Goal: Navigation & Orientation: Find specific page/section

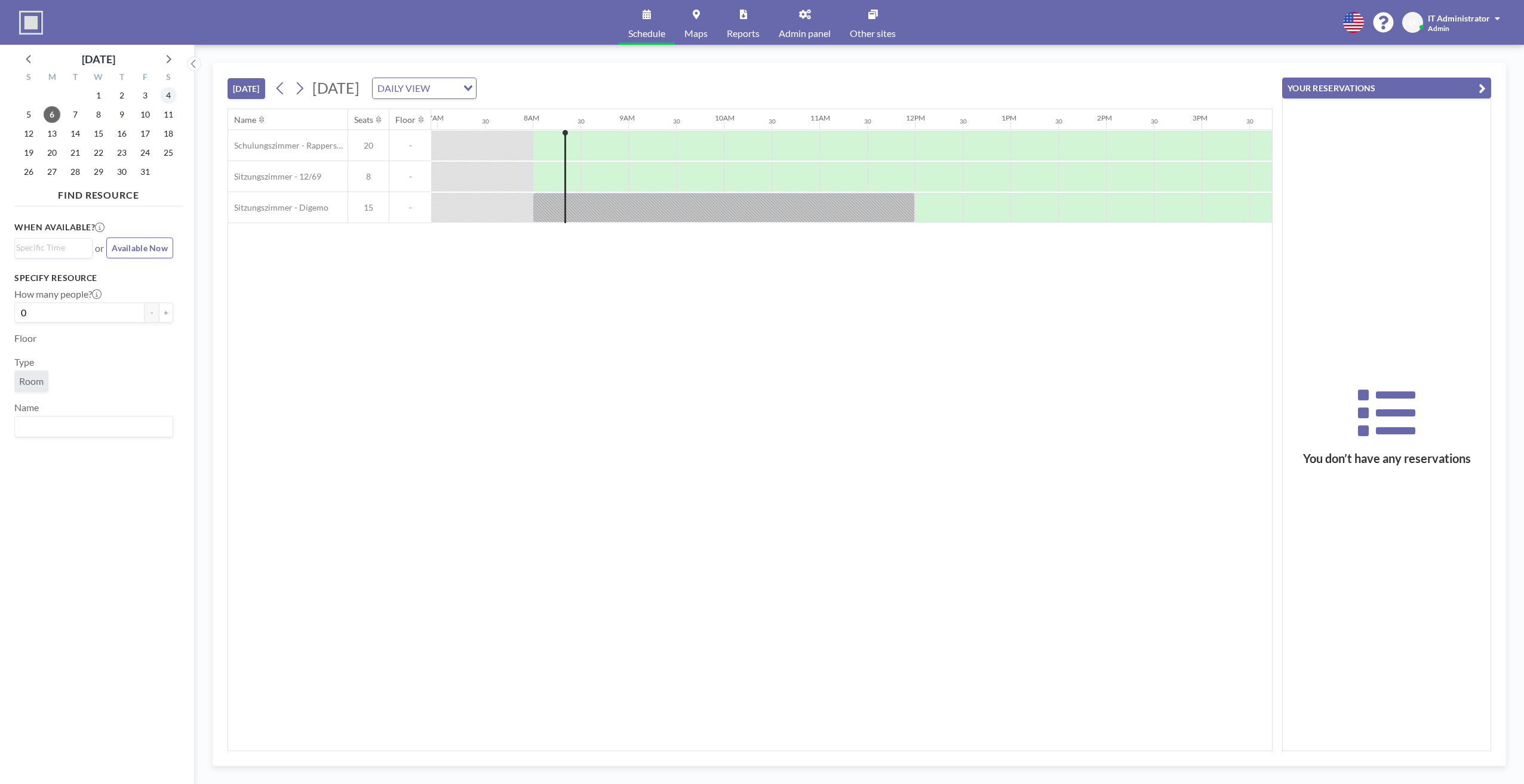
scroll to position [0, 717]
click at [462, 90] on div "DAILY VIEW" at bounding box center [417, 87] width 90 height 18
click at [534, 126] on li "WEEKLY VIEW" at bounding box center [545, 126] width 102 height 17
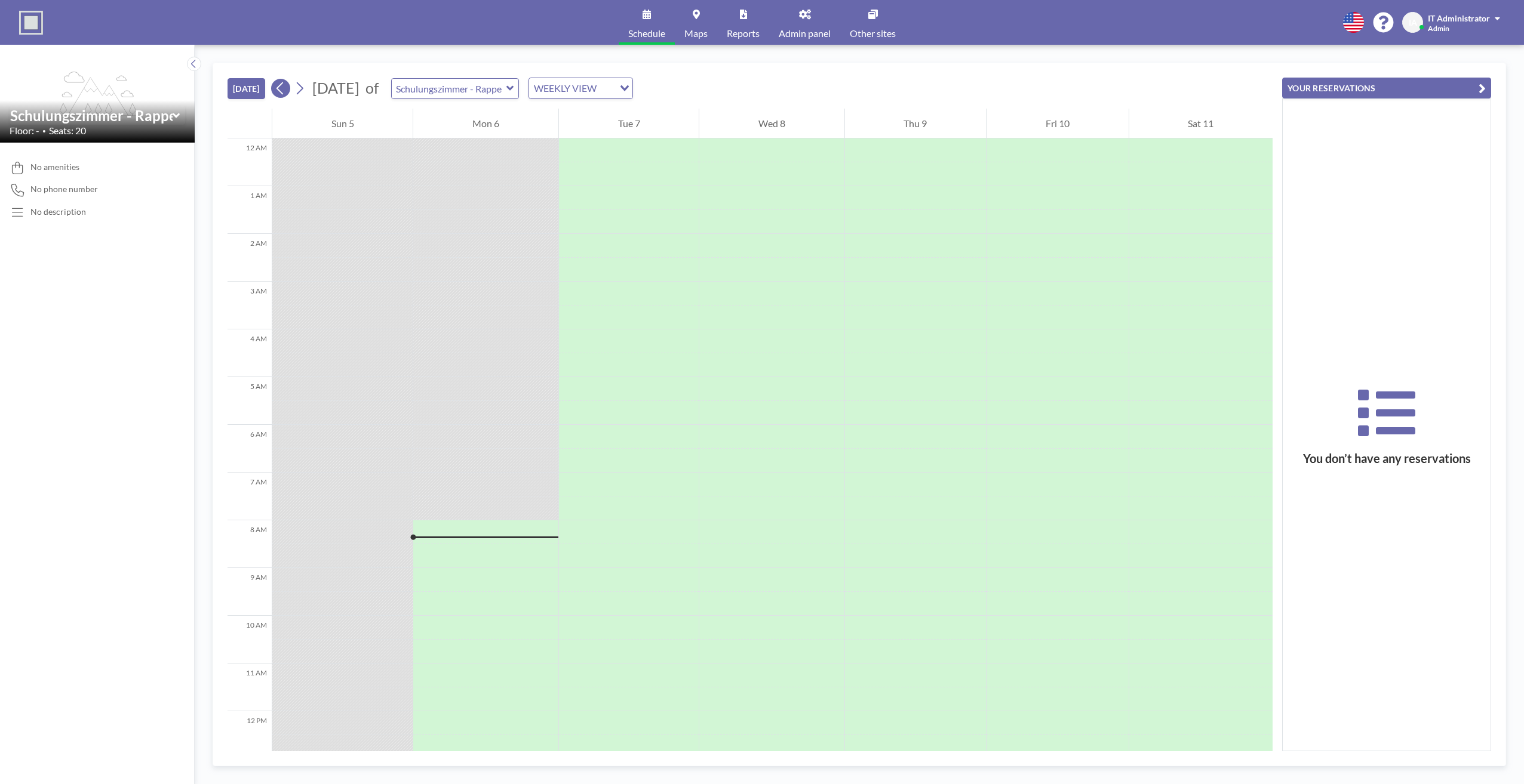
click at [283, 84] on icon at bounding box center [280, 88] width 11 height 18
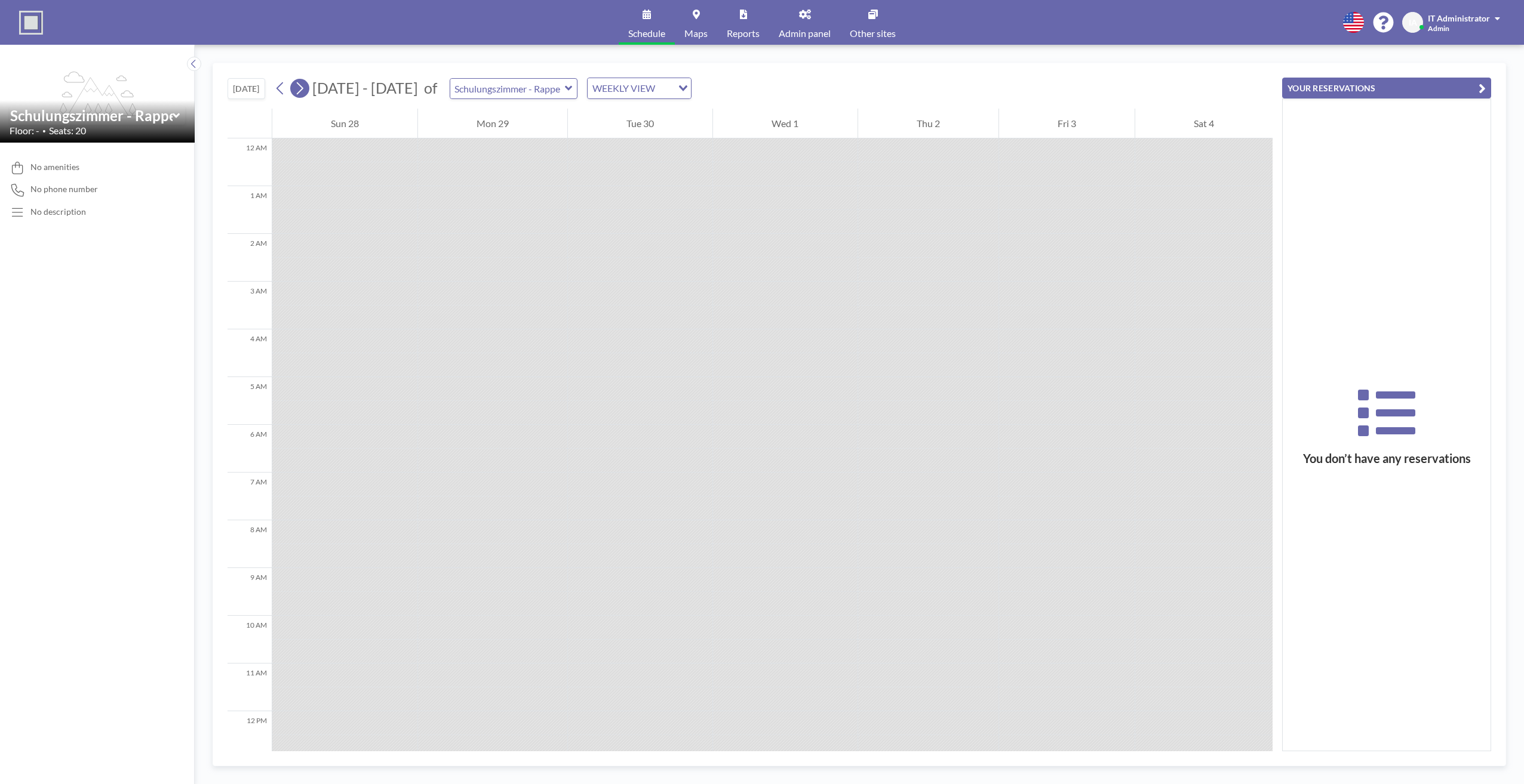
click at [301, 92] on icon at bounding box center [300, 88] width 7 height 12
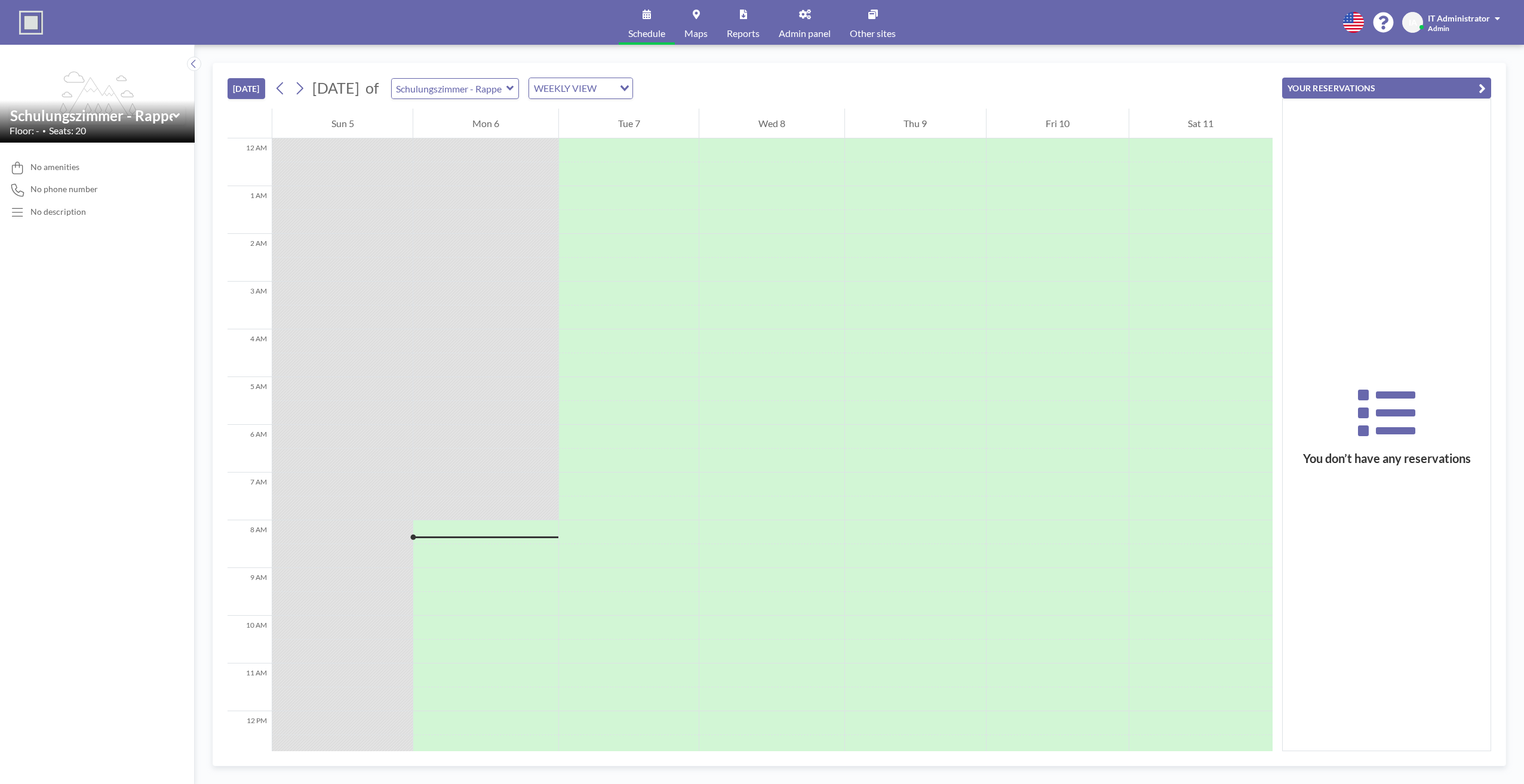
click at [586, 92] on div "WEEKLY VIEW" at bounding box center [571, 87] width 85 height 18
click at [594, 112] on li "DAILY VIEW" at bounding box center [625, 109] width 102 height 17
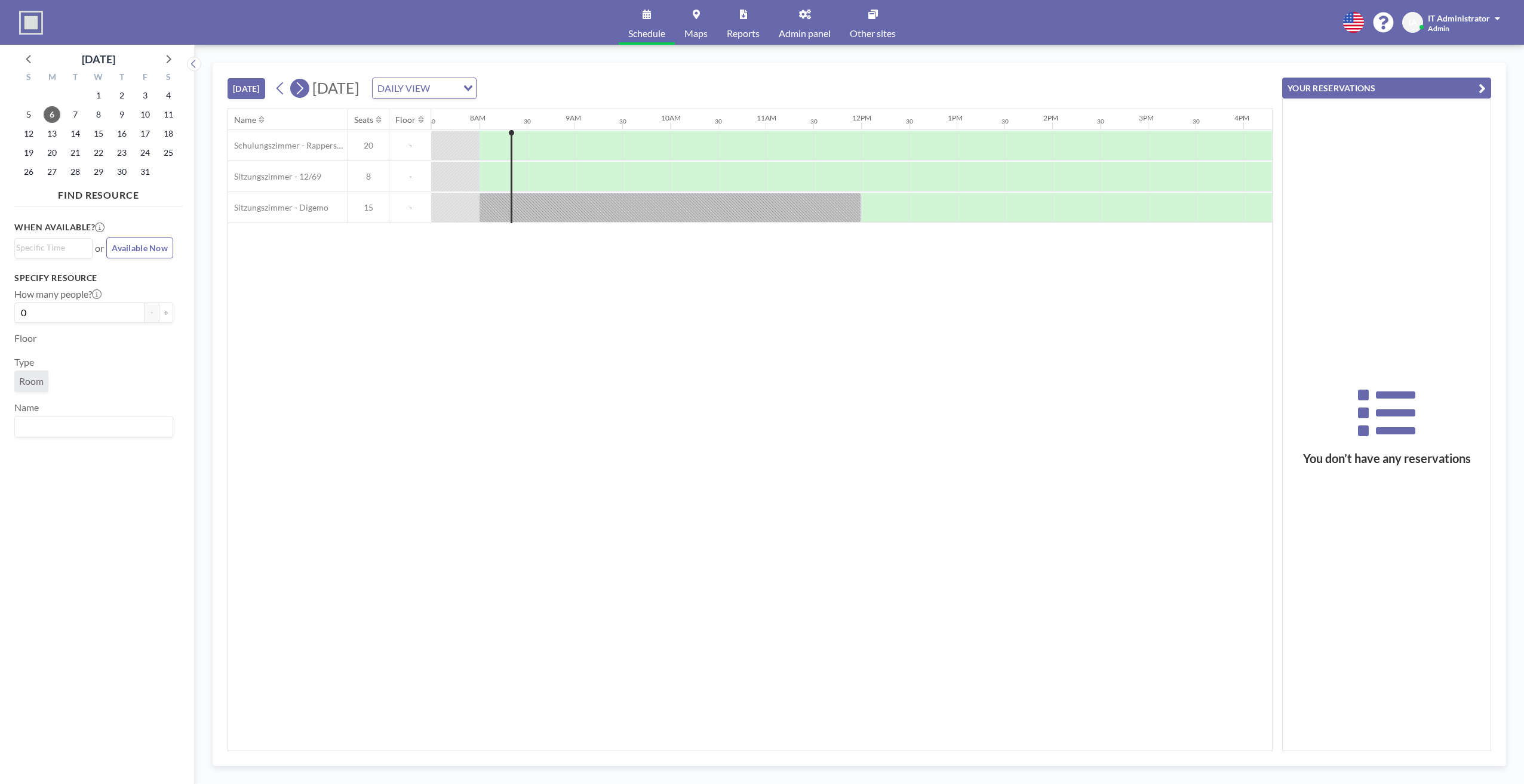
click at [303, 89] on icon at bounding box center [300, 88] width 7 height 12
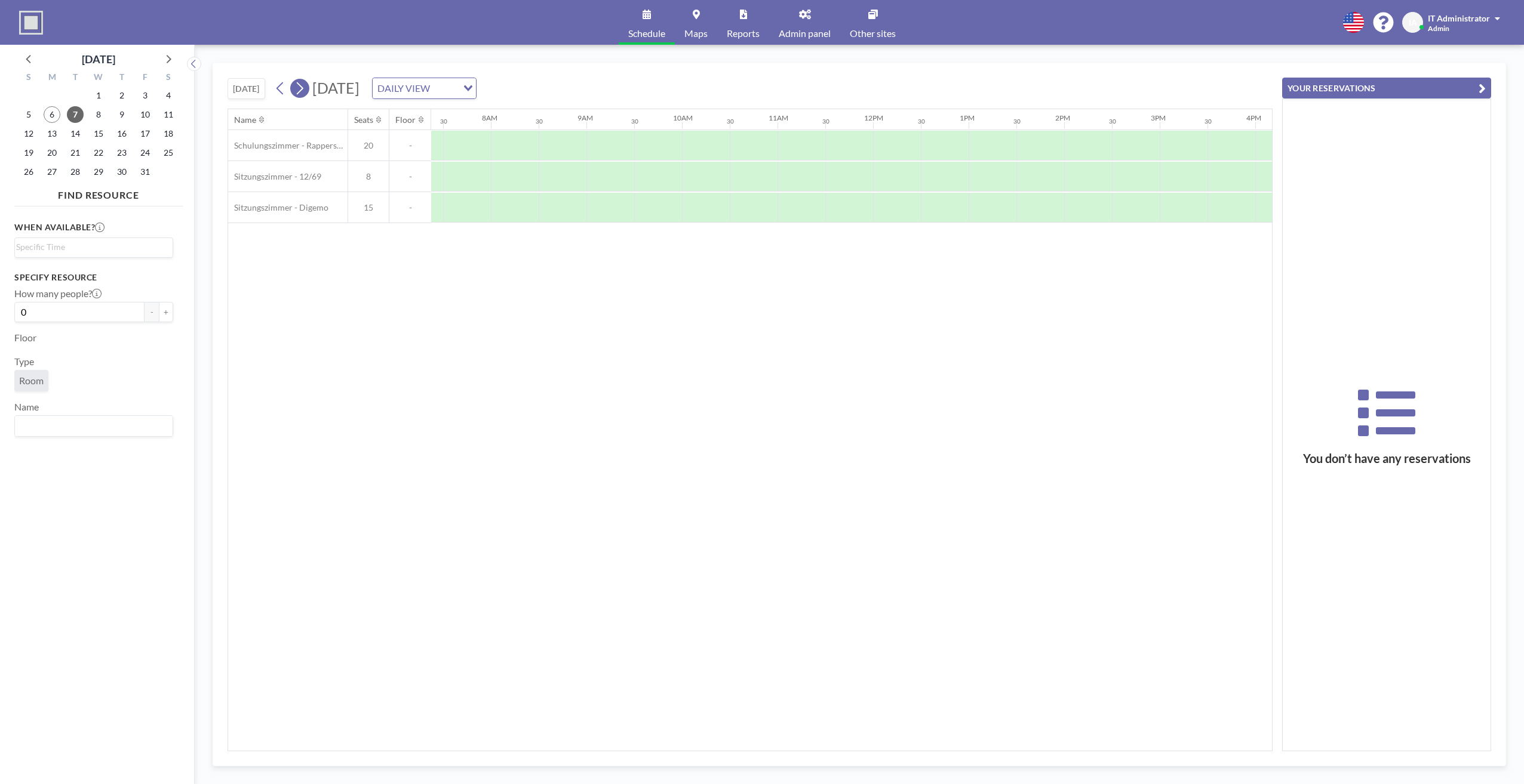
click at [303, 89] on icon at bounding box center [300, 88] width 7 height 12
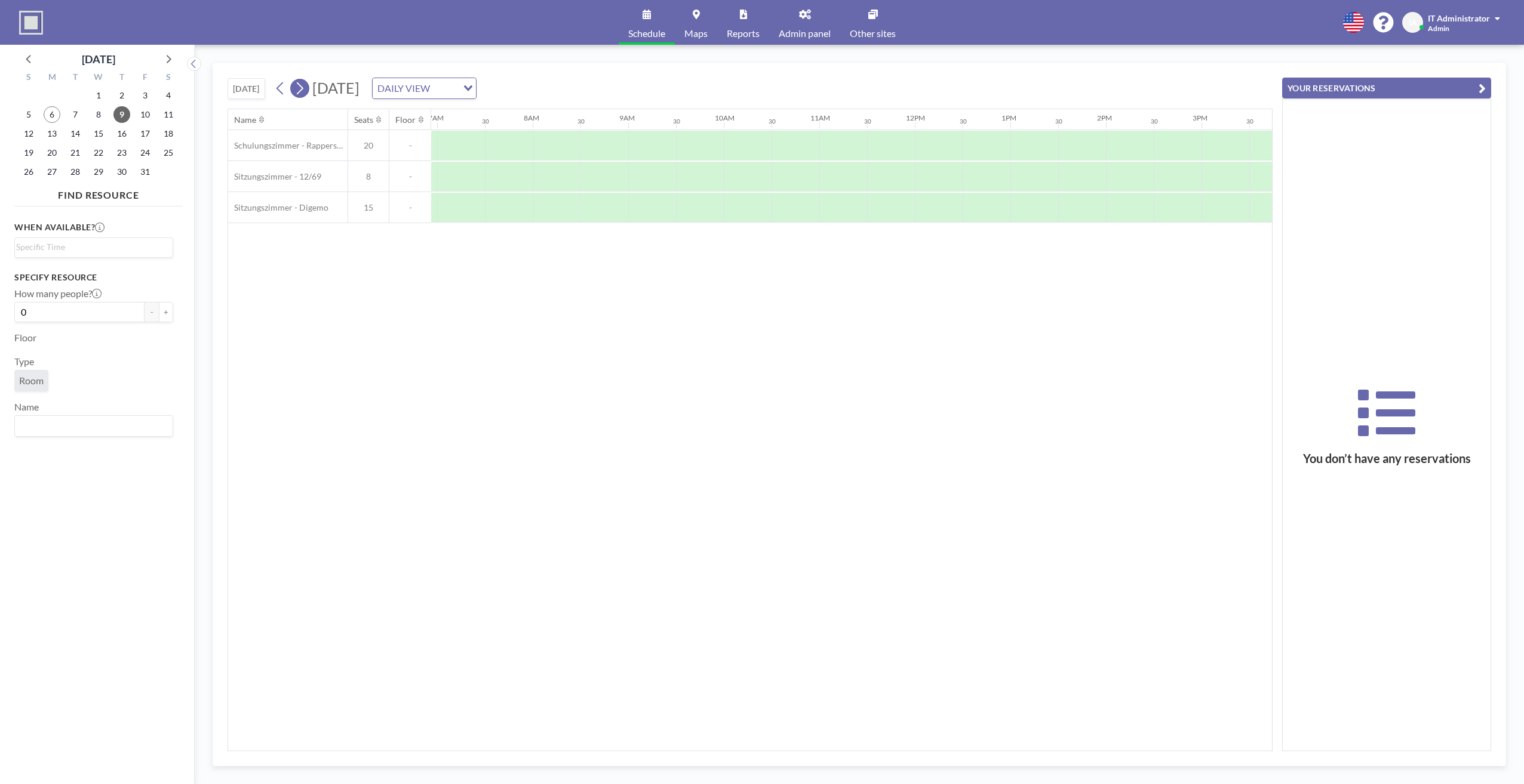
scroll to position [0, 0]
click at [303, 89] on icon at bounding box center [300, 88] width 7 height 12
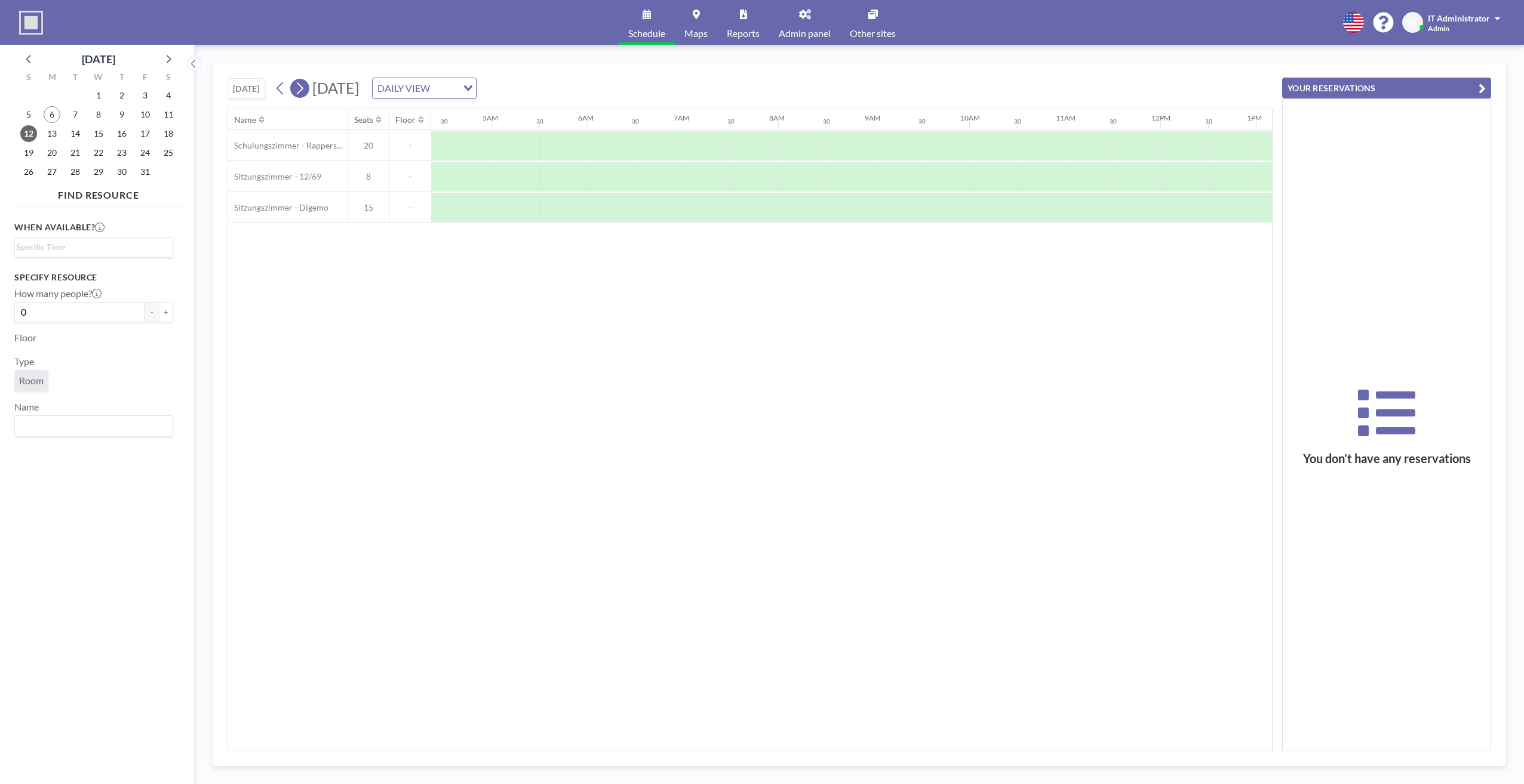
click at [303, 89] on icon at bounding box center [300, 88] width 7 height 12
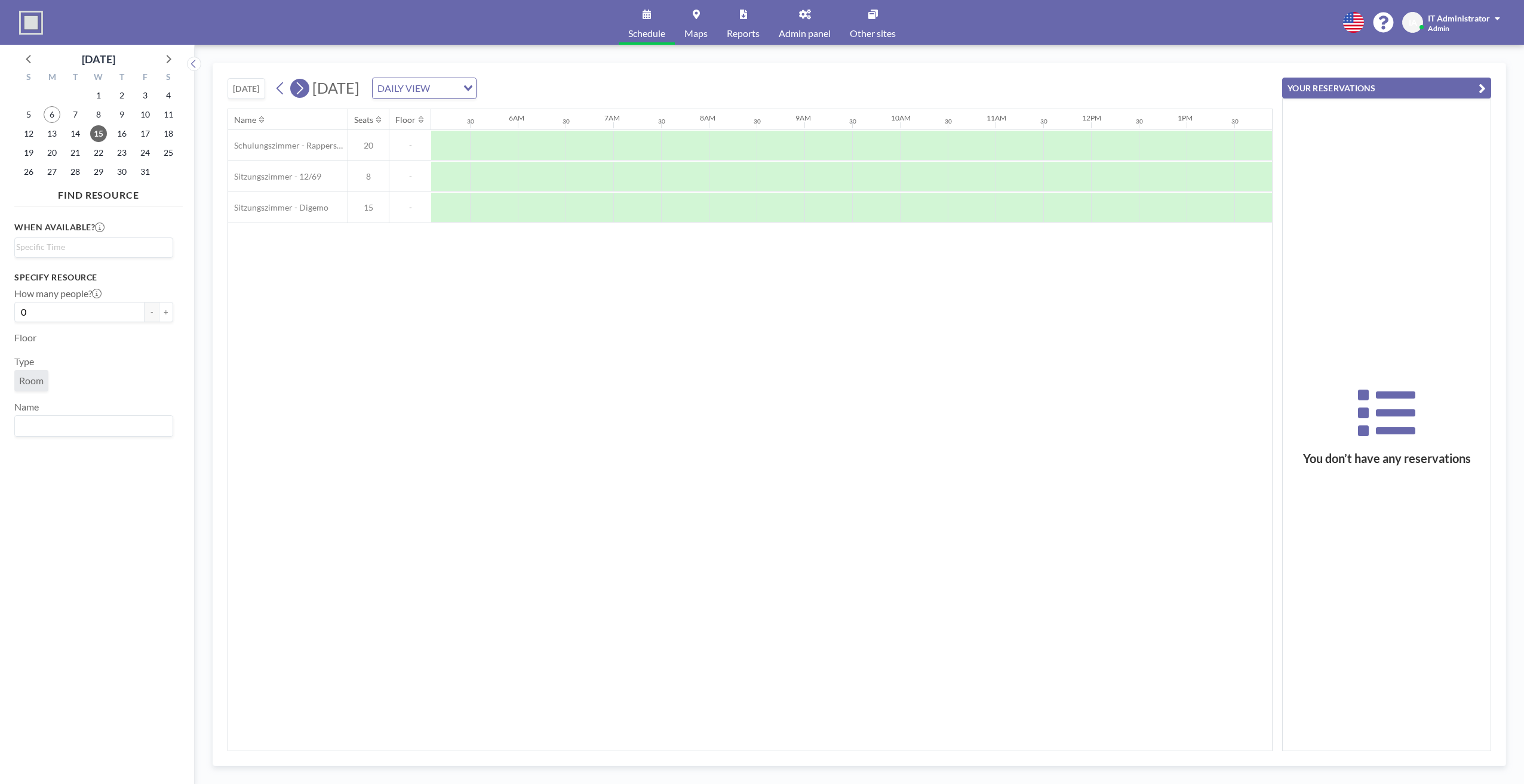
scroll to position [0, 625]
click at [303, 89] on icon at bounding box center [300, 88] width 7 height 12
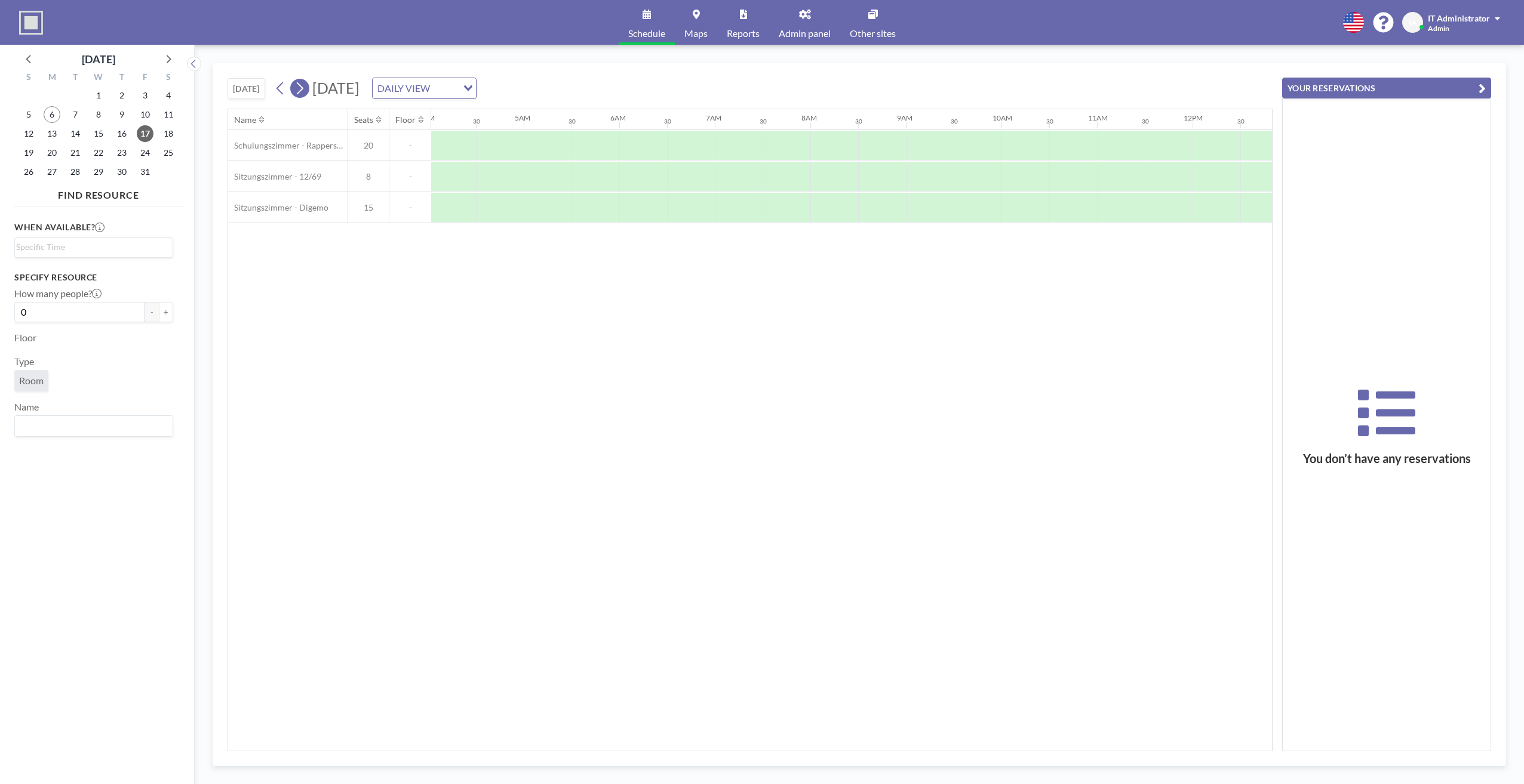
click at [303, 89] on icon at bounding box center [300, 88] width 7 height 12
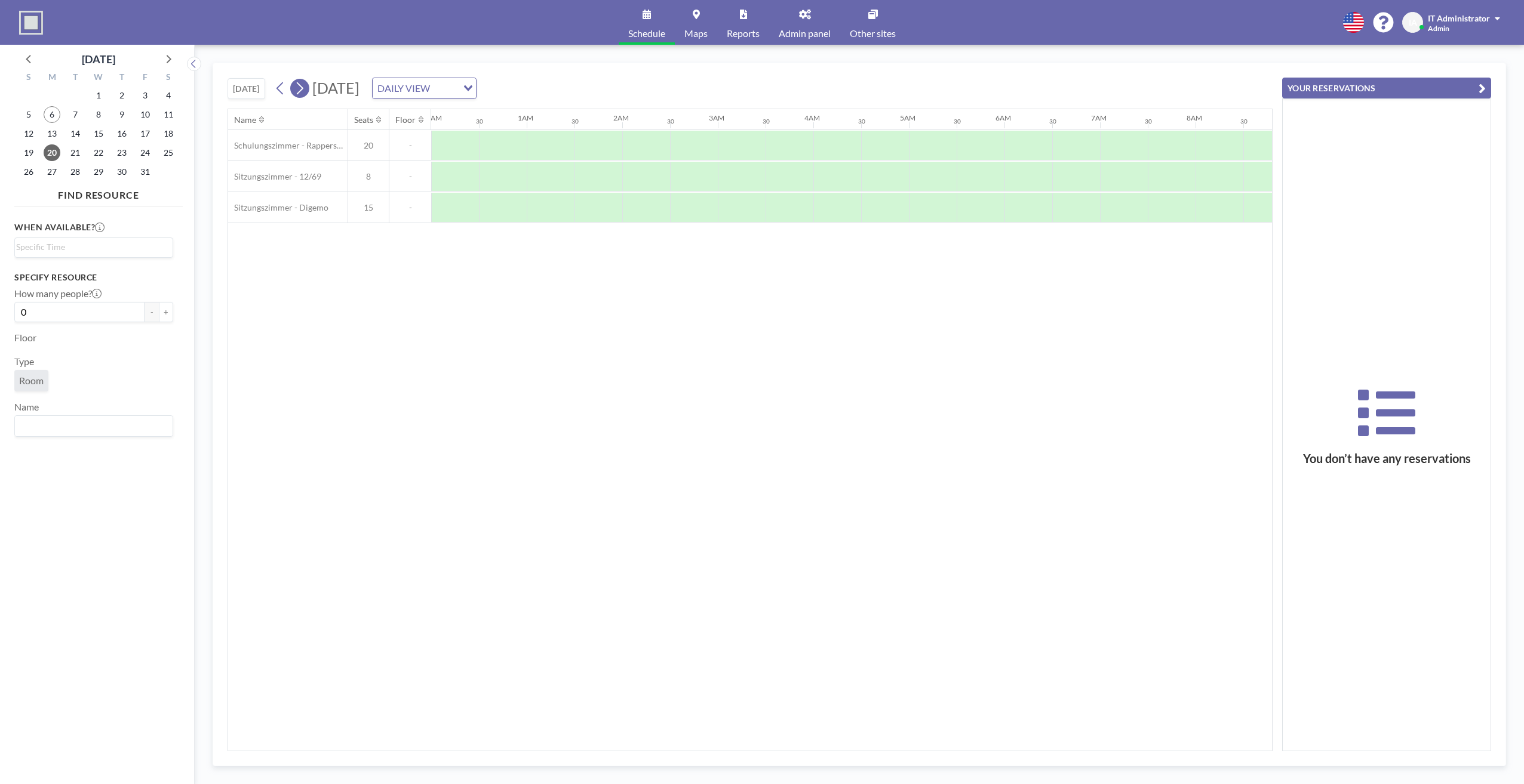
scroll to position [0, 384]
click at [303, 89] on icon at bounding box center [300, 88] width 7 height 12
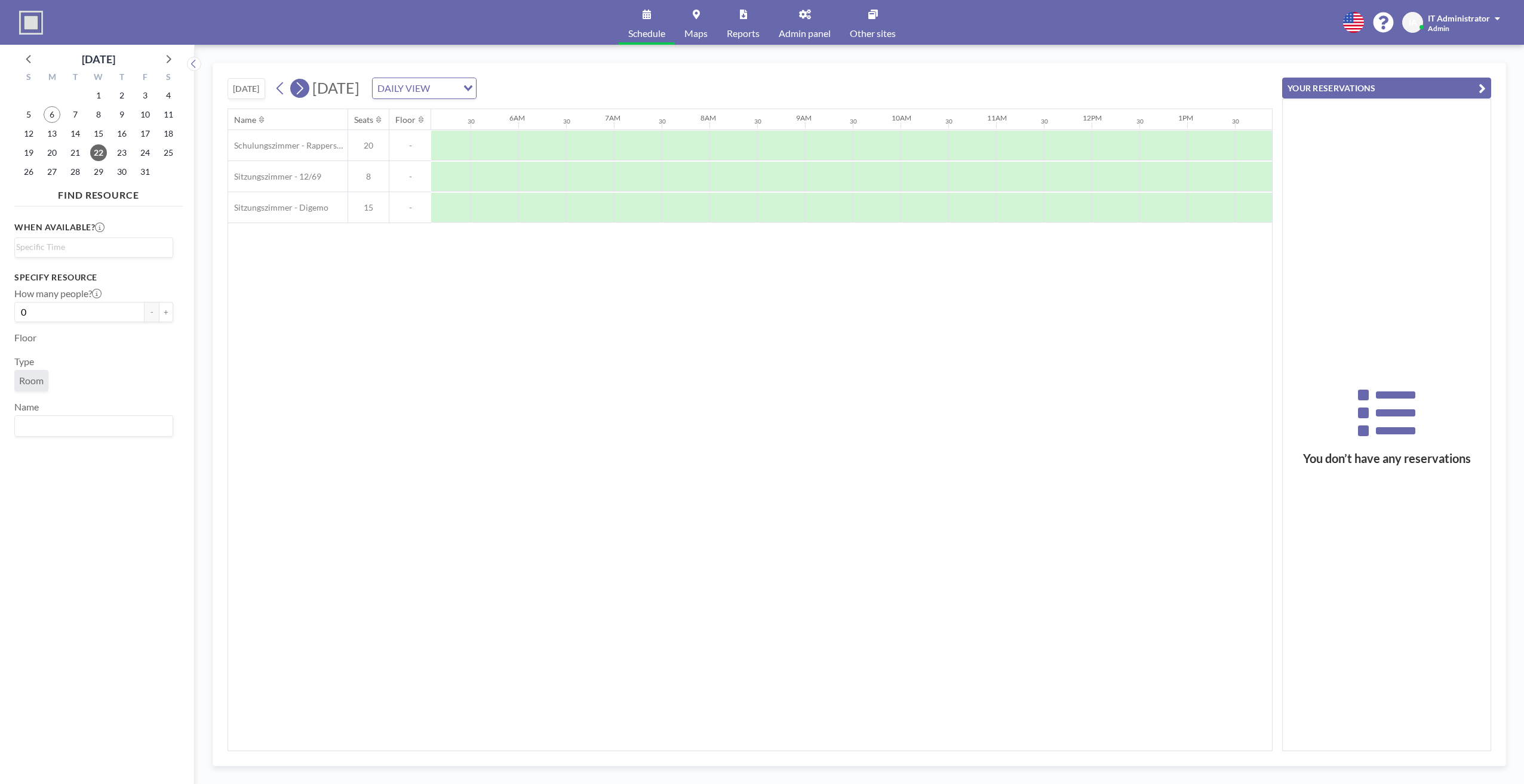
click at [303, 89] on icon at bounding box center [300, 88] width 7 height 12
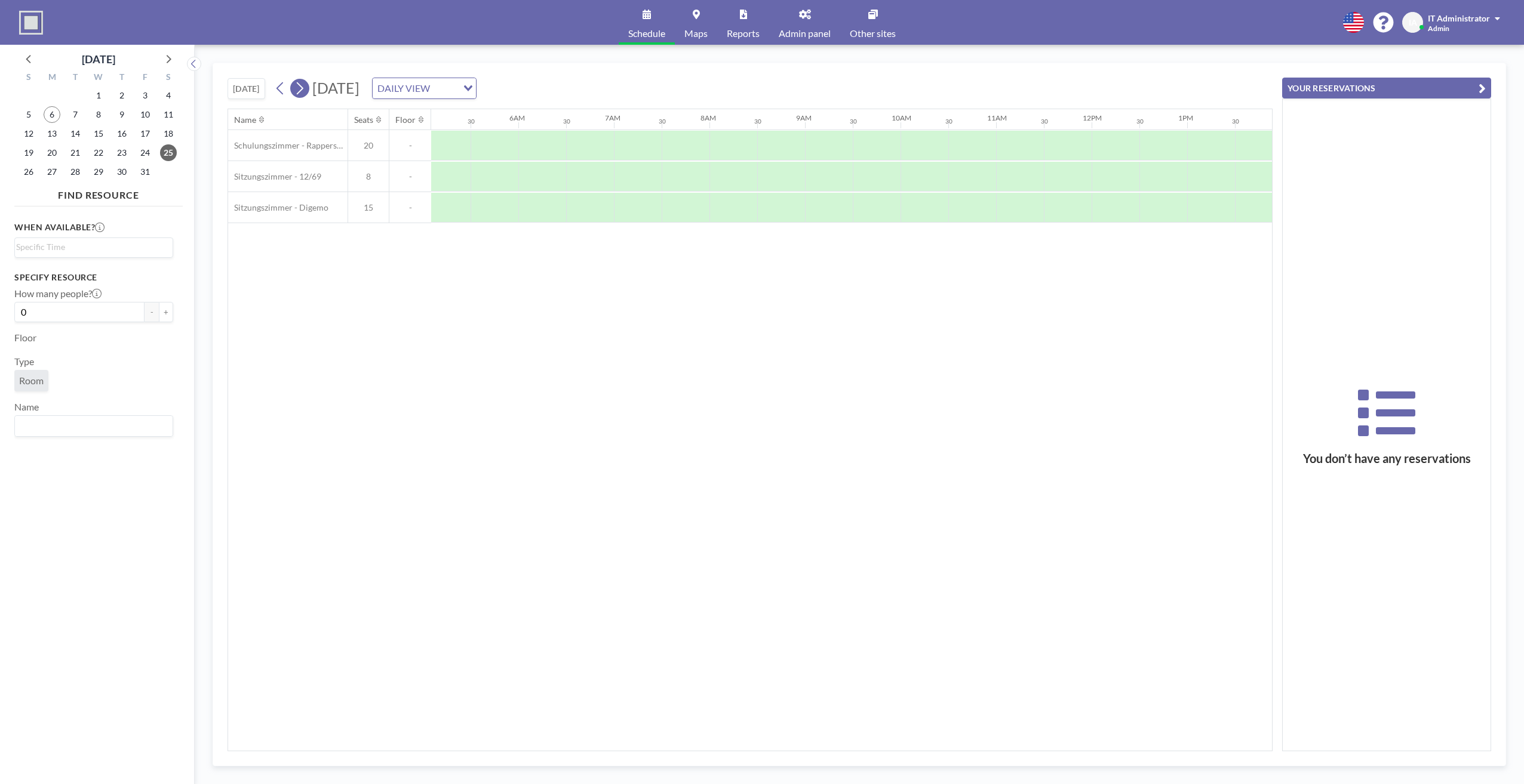
click at [303, 89] on icon at bounding box center [300, 88] width 7 height 12
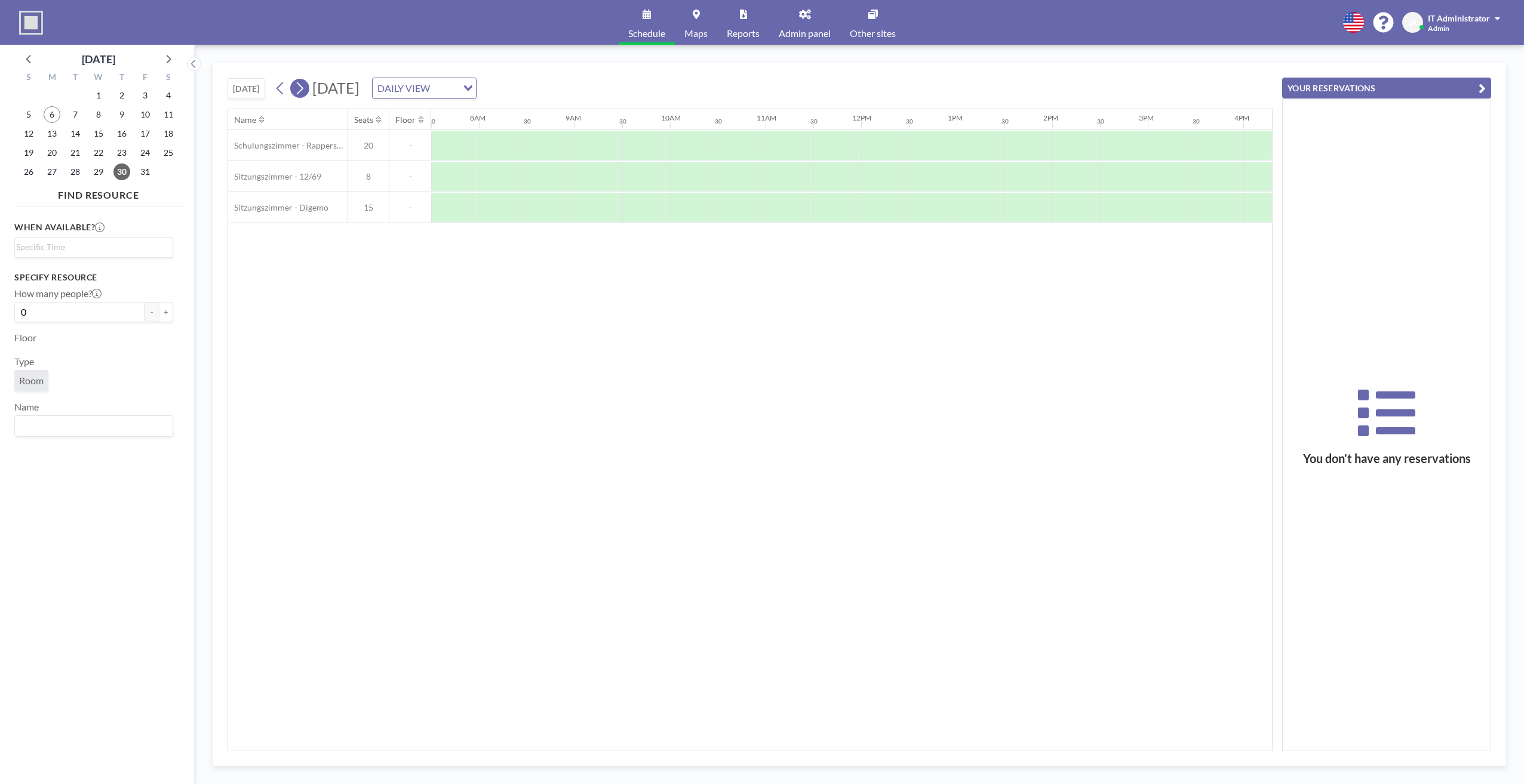
click at [303, 89] on icon at bounding box center [300, 88] width 7 height 12
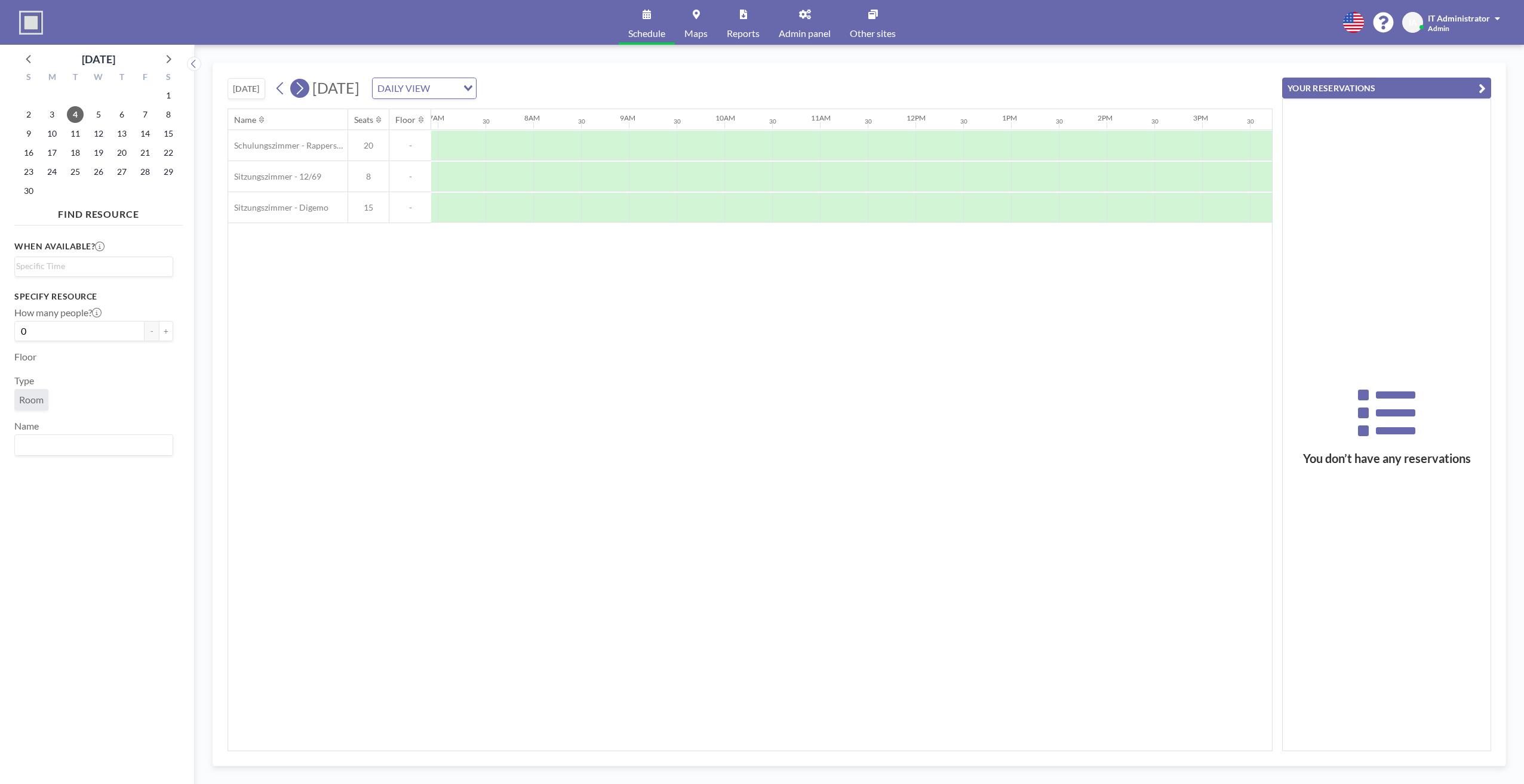
click at [303, 89] on icon at bounding box center [300, 88] width 7 height 12
click at [279, 89] on icon at bounding box center [280, 88] width 7 height 12
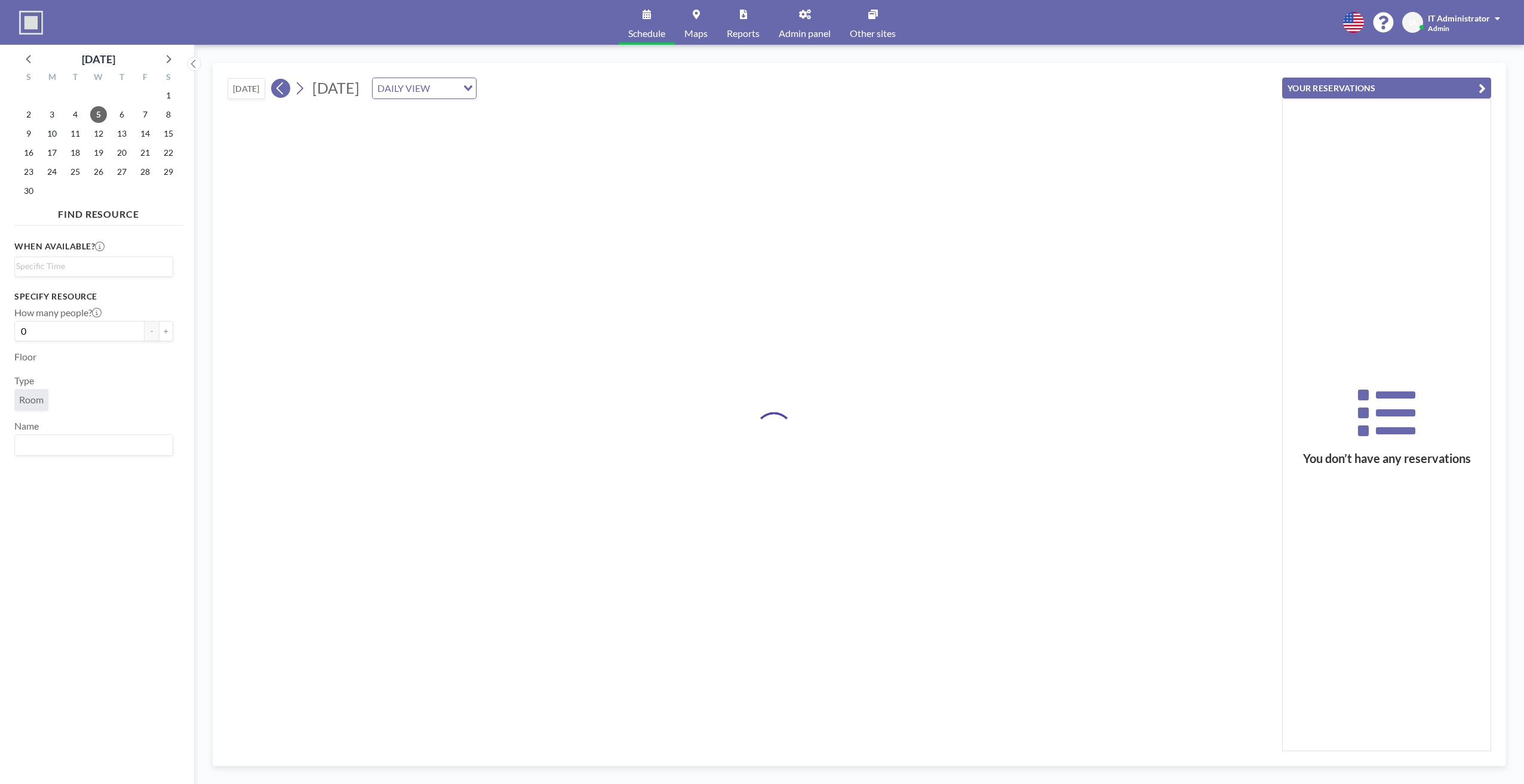
click at [279, 89] on icon at bounding box center [280, 88] width 7 height 12
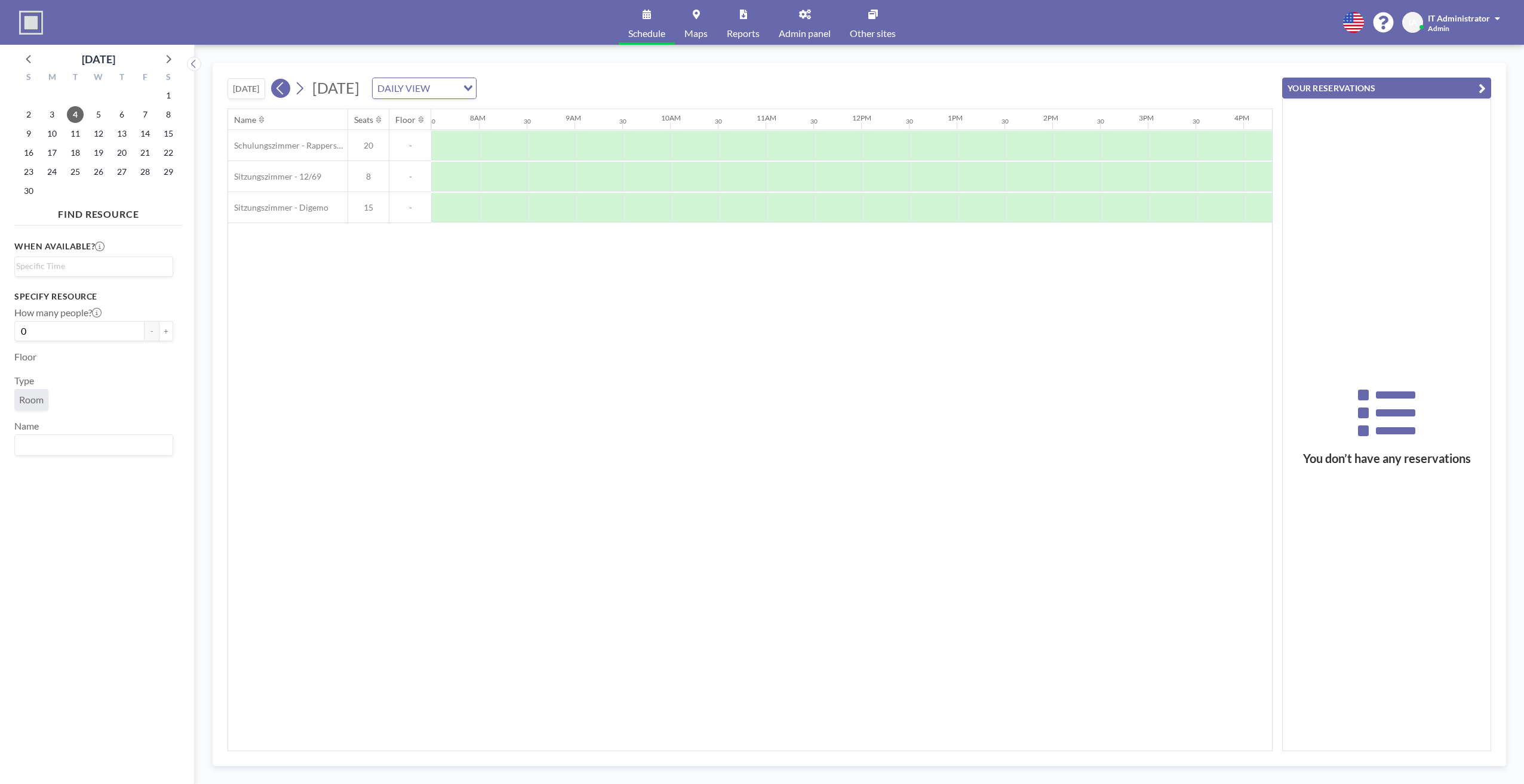
click at [279, 89] on icon at bounding box center [280, 88] width 7 height 12
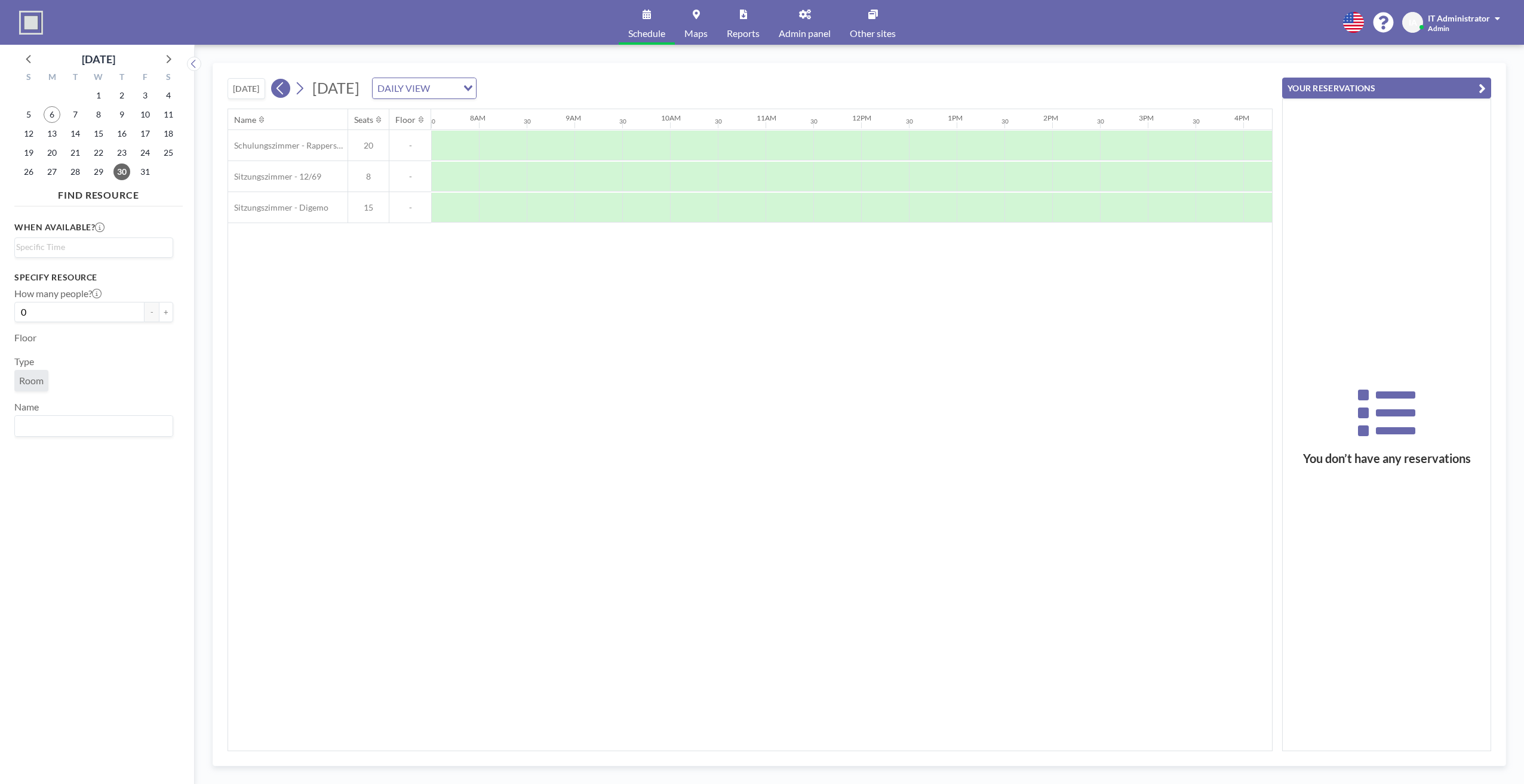
click at [279, 89] on icon at bounding box center [280, 88] width 7 height 12
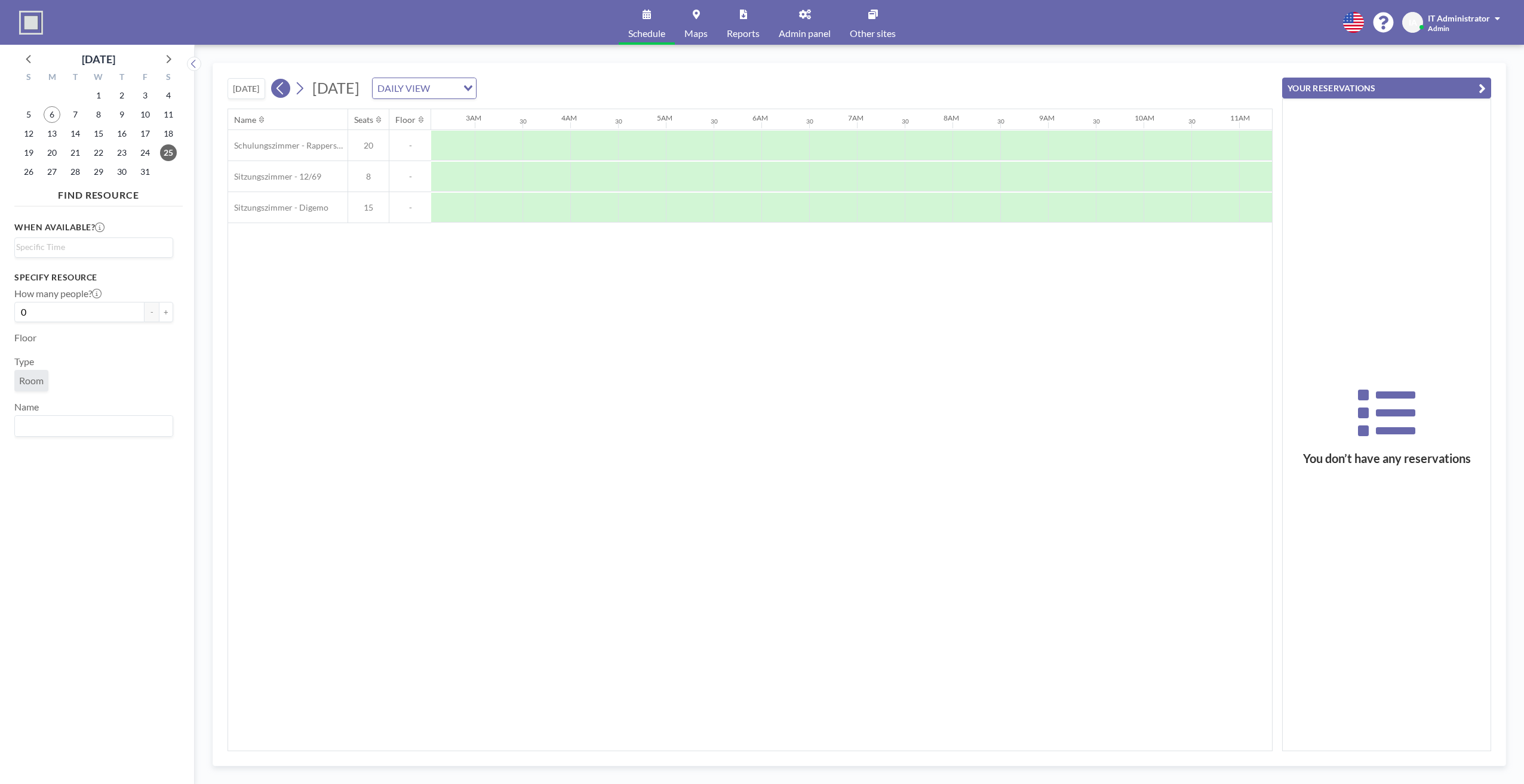
click at [279, 89] on icon at bounding box center [280, 88] width 7 height 12
click at [53, 115] on span "6" at bounding box center [52, 115] width 17 height 17
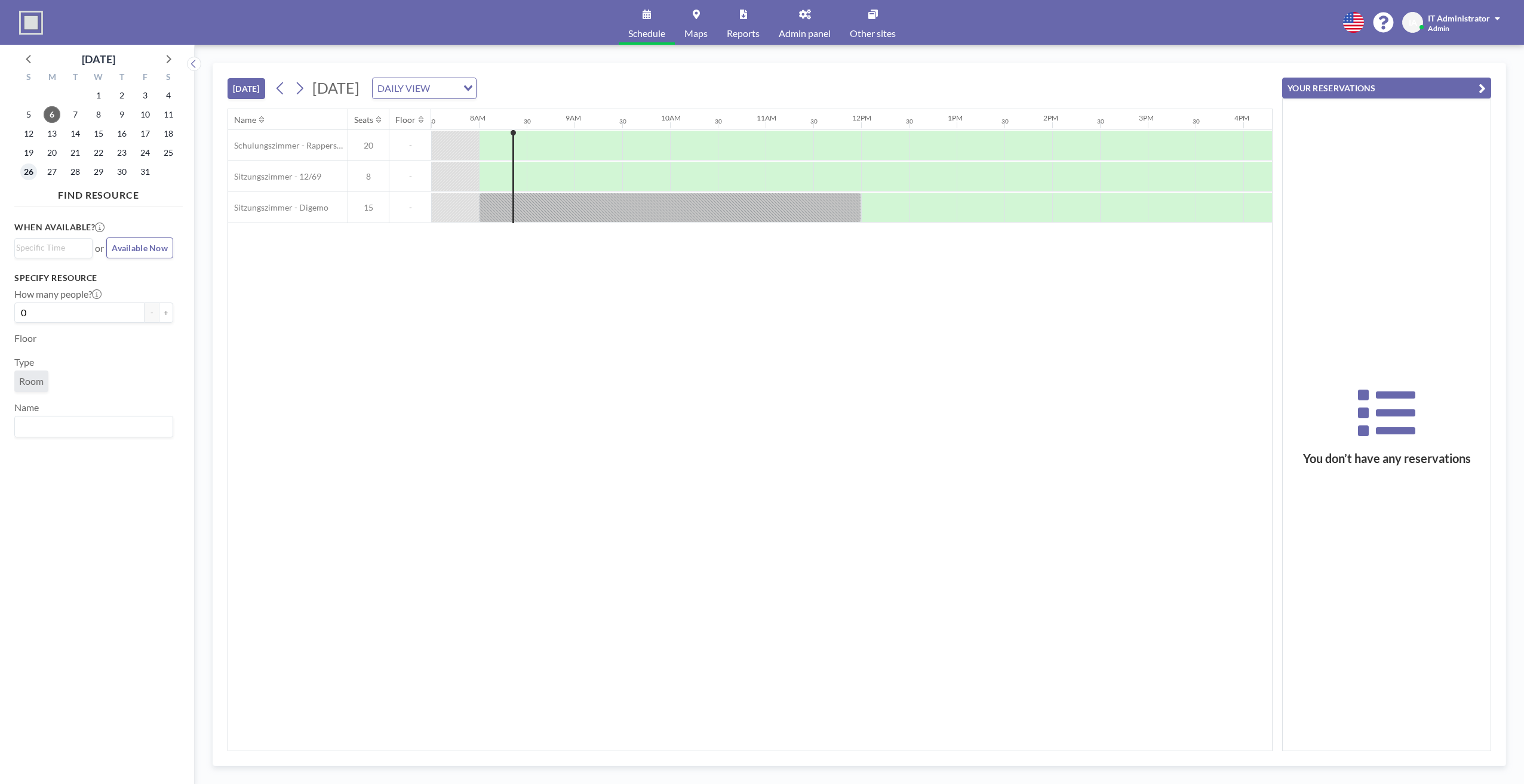
click at [30, 173] on span "26" at bounding box center [28, 172] width 17 height 17
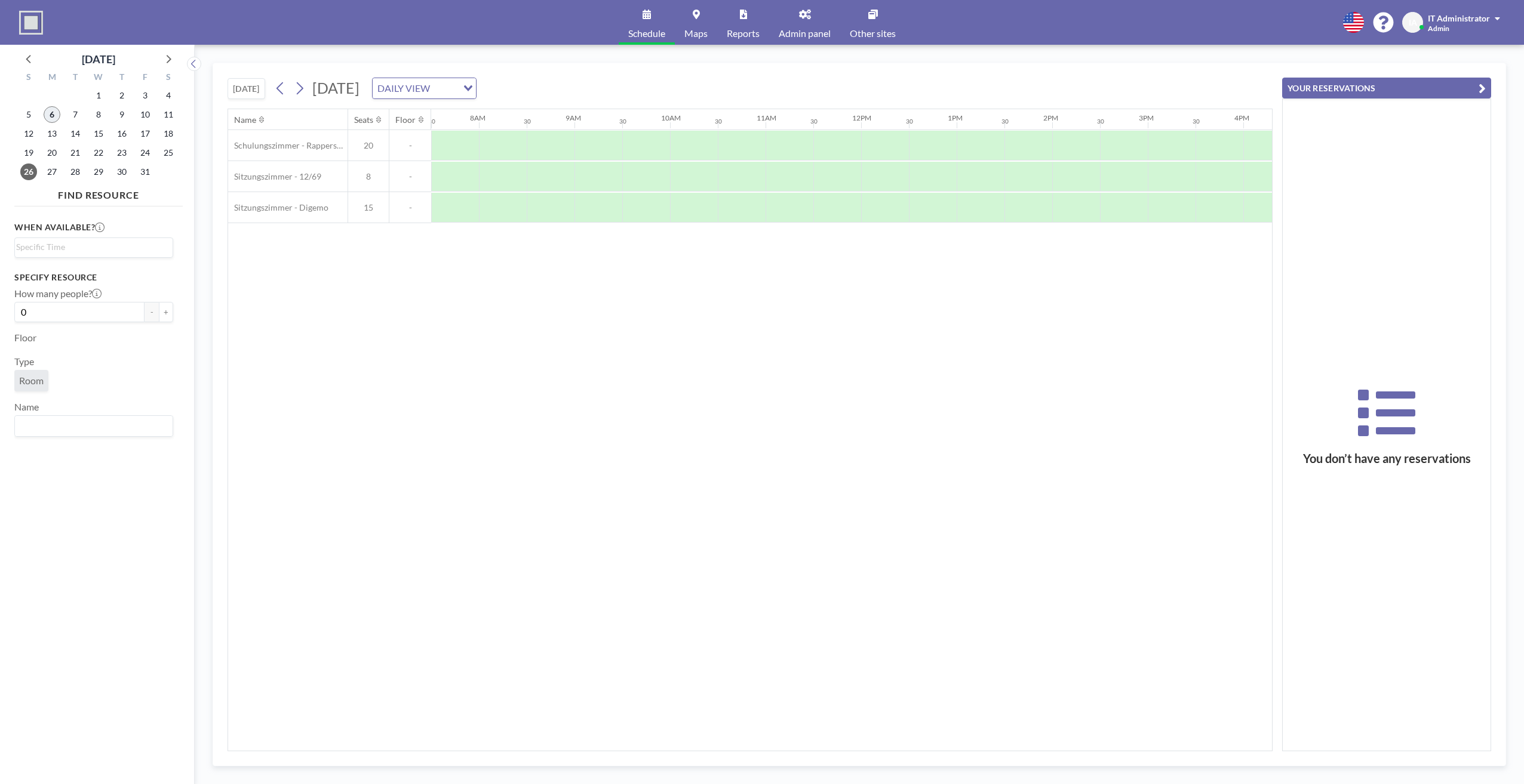
click at [53, 119] on span "6" at bounding box center [52, 115] width 17 height 17
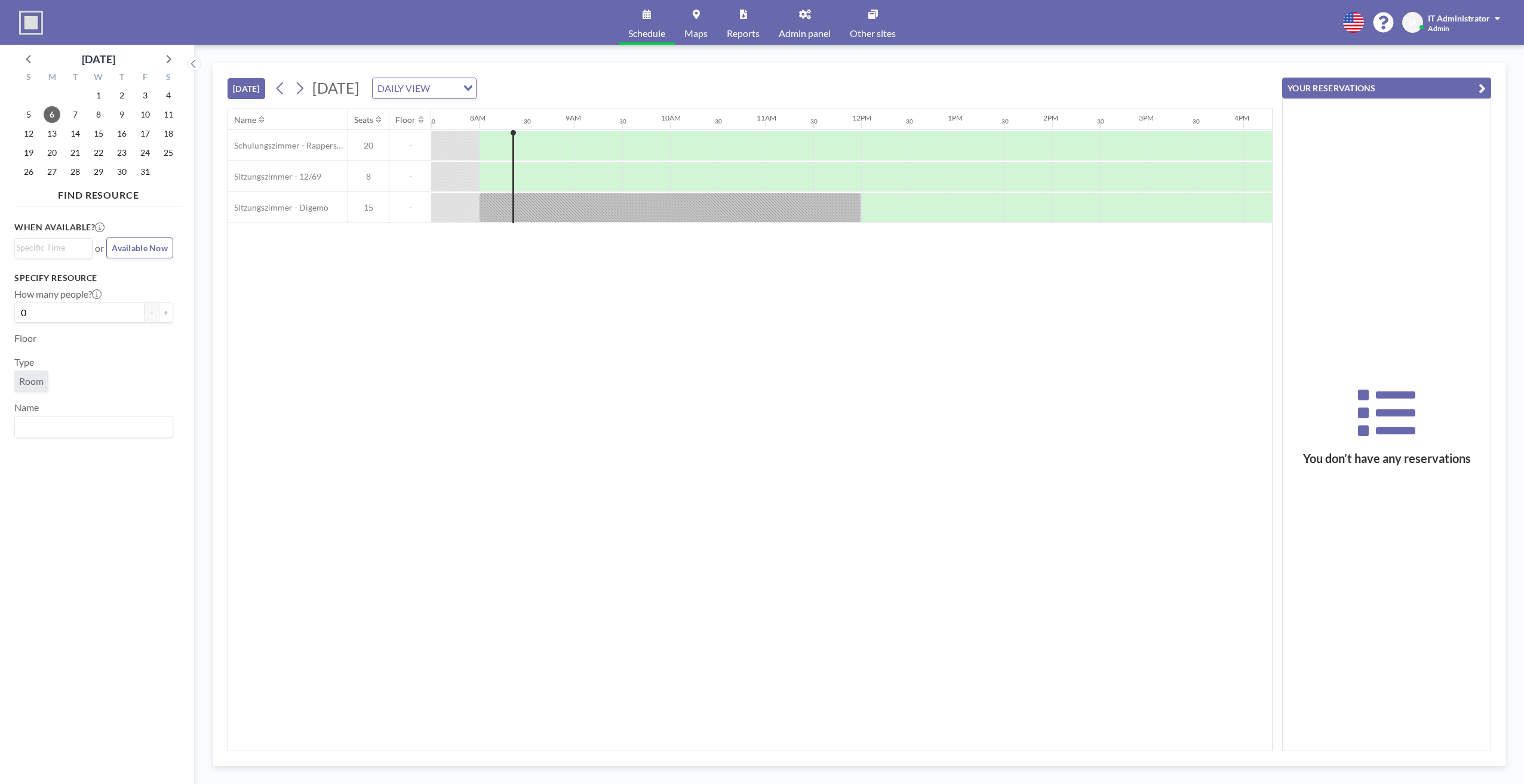
click at [170, 660] on div "When available? Loading... or Available Now Specify resource How many people? 0…" at bounding box center [99, 486] width 169 height 549
click at [164, 746] on div "When available? Loading... or Available Now Specify resource How many people? 0…" at bounding box center [99, 486] width 169 height 549
drag, startPoint x: 896, startPoint y: 412, endPoint x: 669, endPoint y: 291, distance: 257.2
click at [896, 413] on div "Name Seats Floor 12AM 30 1AM 30 2AM 30 3AM 30 4AM 30 5AM 30 6AM 30 7AM 30 8AM 3…" at bounding box center [750, 430] width 1044 height 642
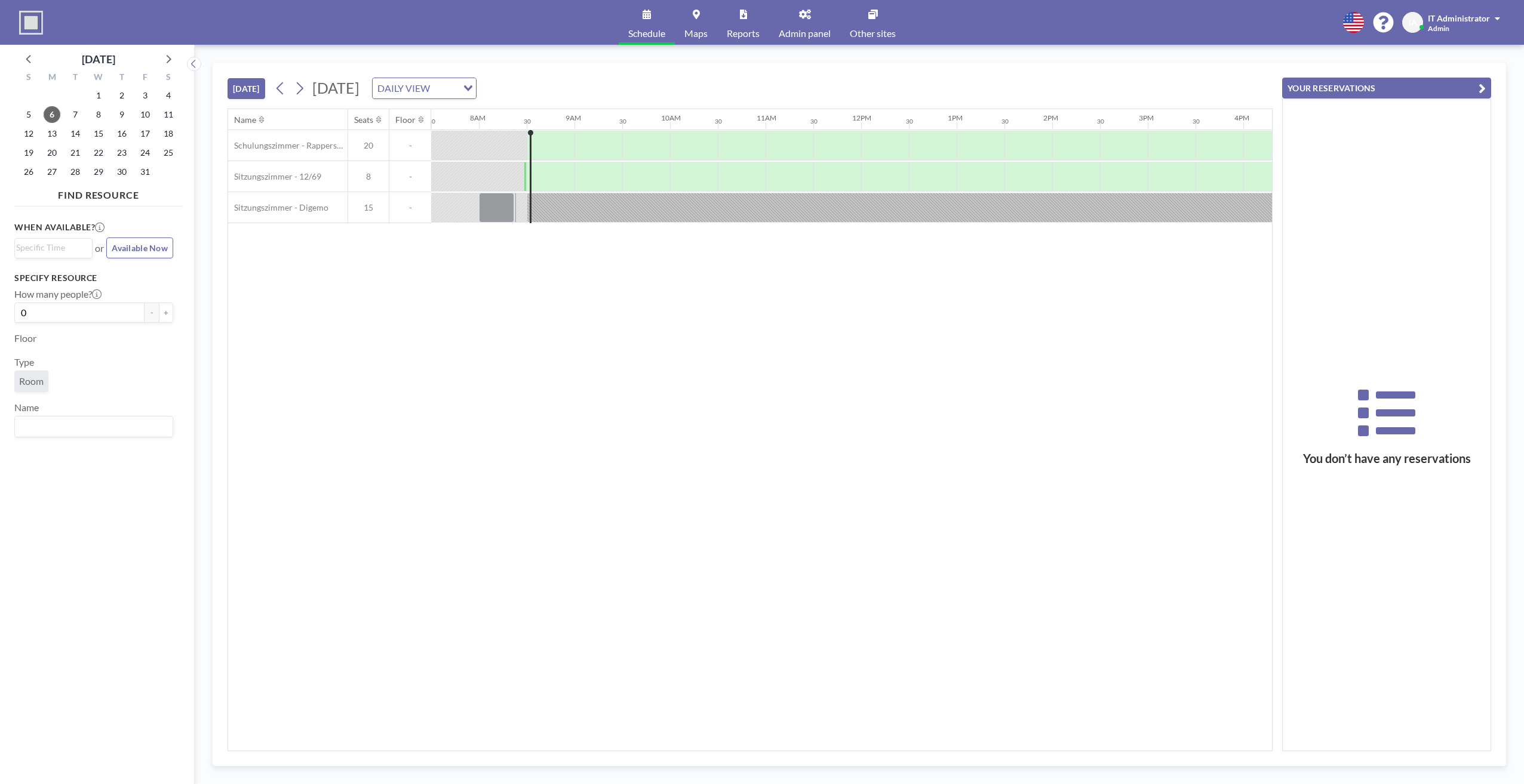
click at [42, 546] on div "When available? Loading... or Available Now Specify resource How many people? 0…" at bounding box center [99, 486] width 169 height 549
